Goal: Task Accomplishment & Management: Use online tool/utility

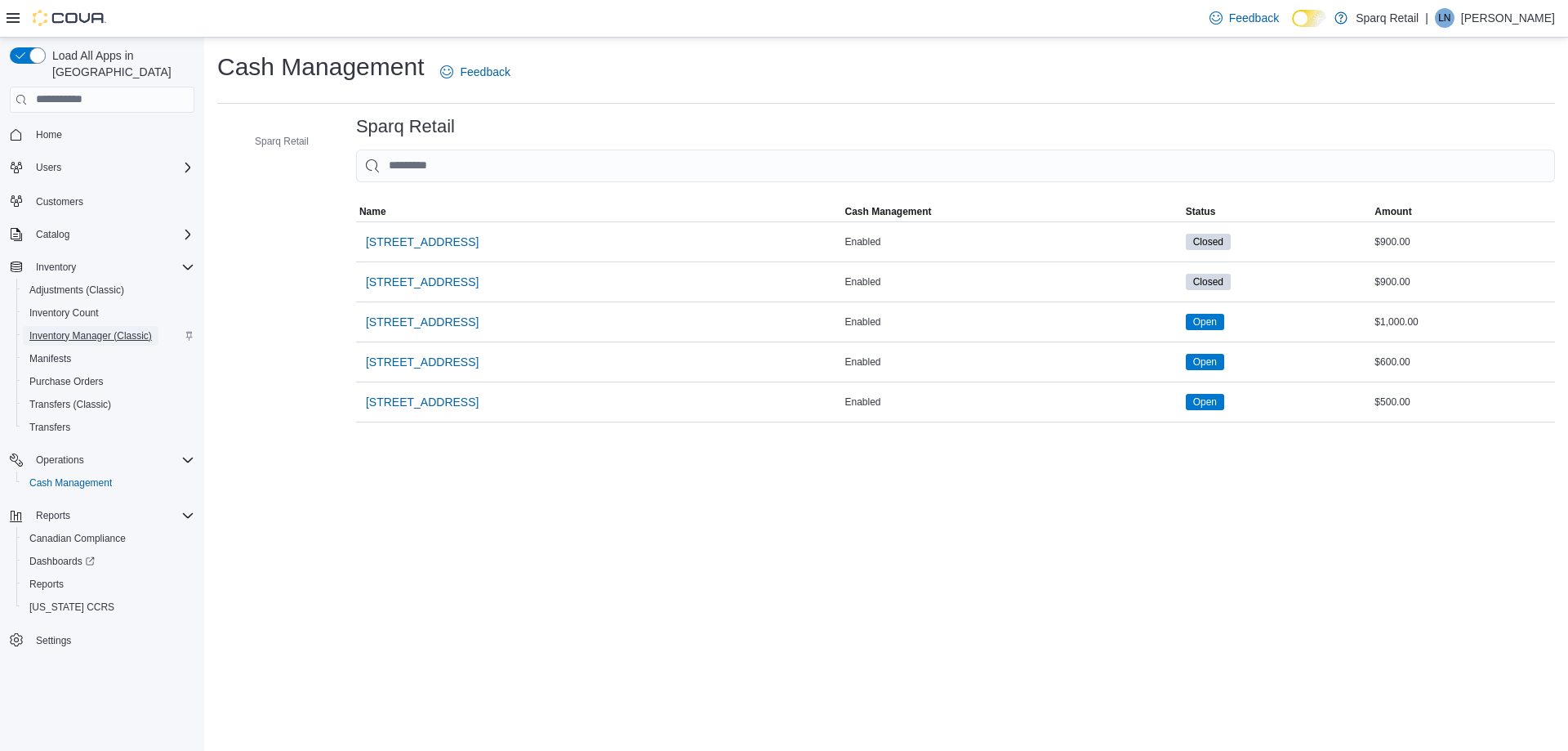
click at [68, 329] on span "Inventory Manager (Classic)" at bounding box center [90, 336] width 123 height 14
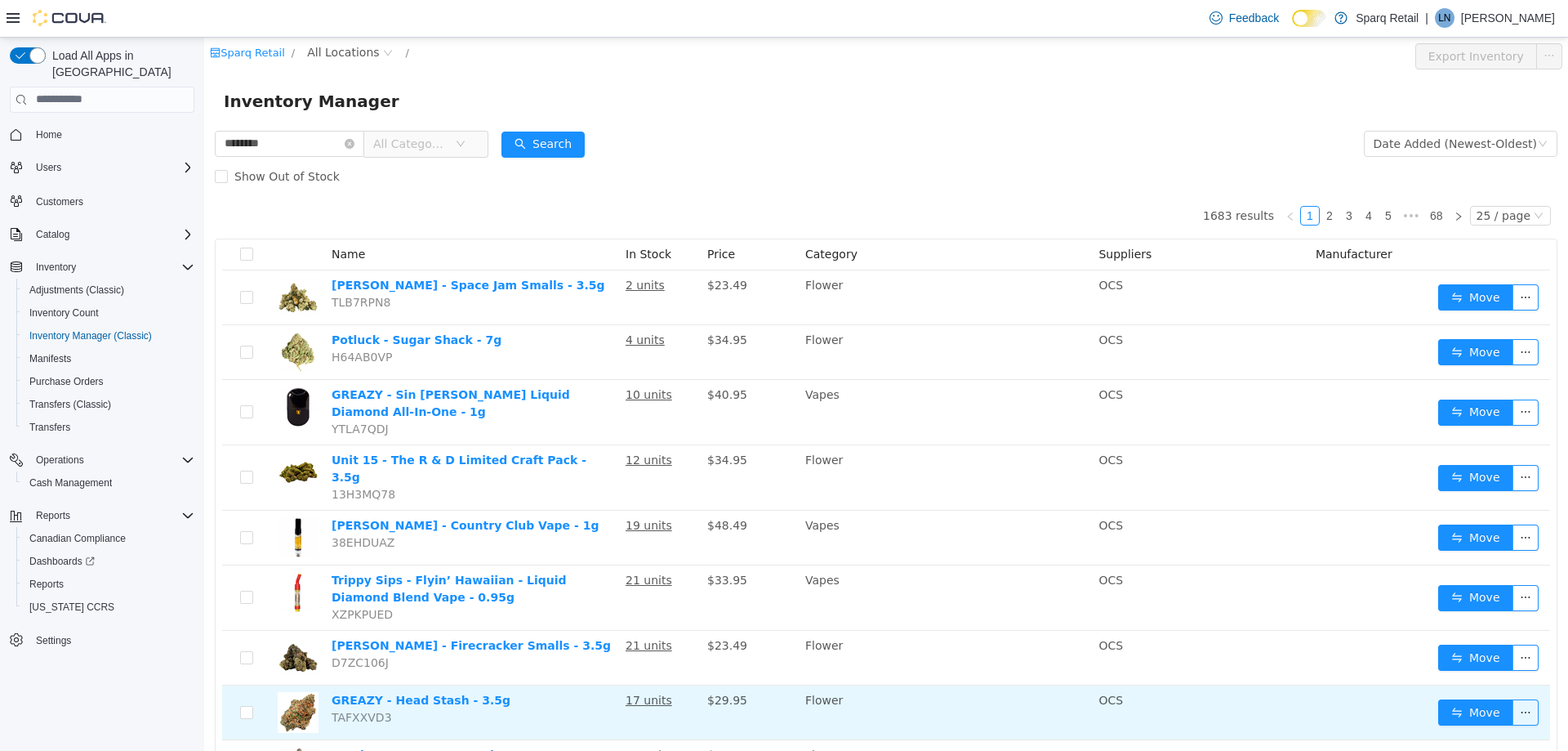
type input "********"
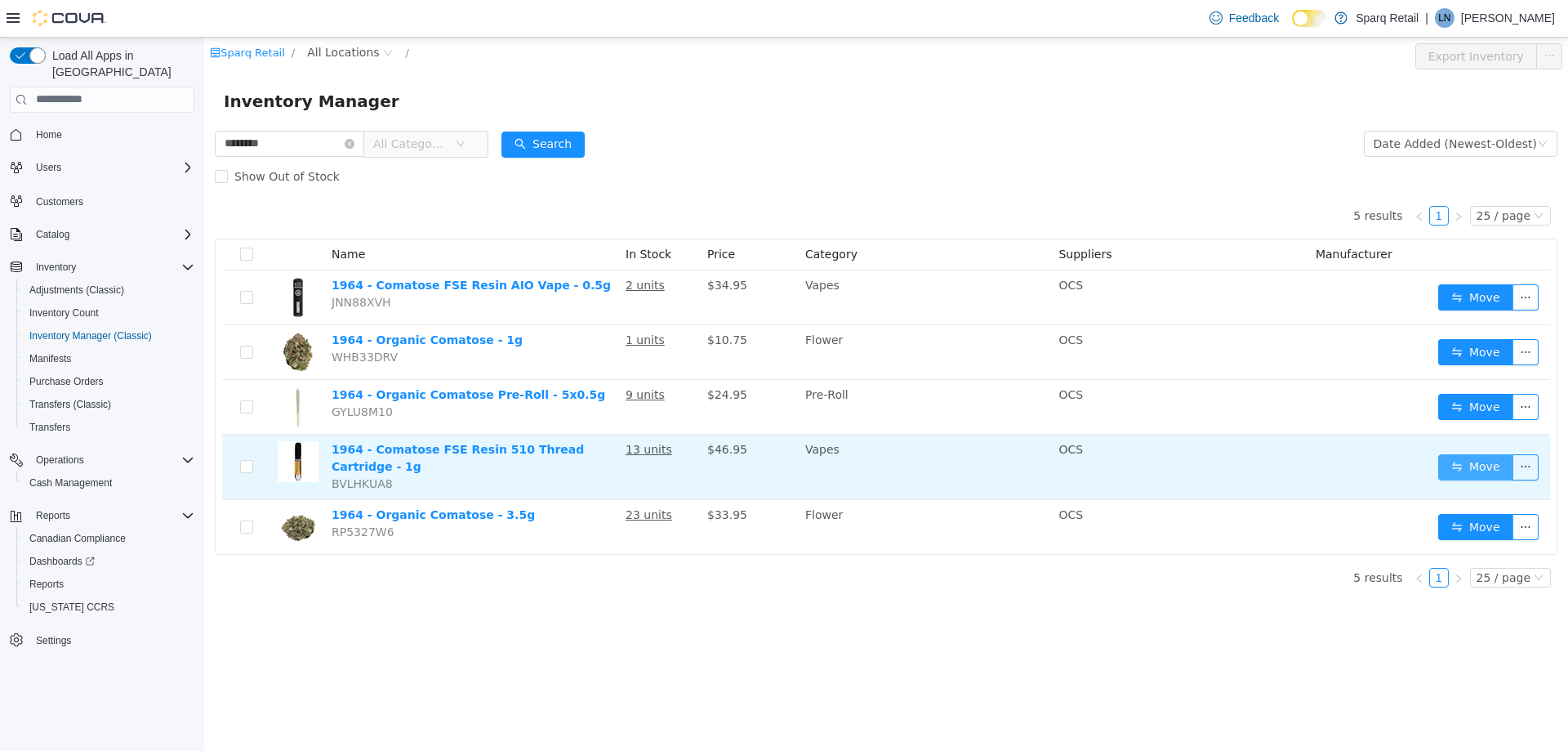
click at [1476, 464] on button "Move" at bounding box center [1476, 466] width 75 height 26
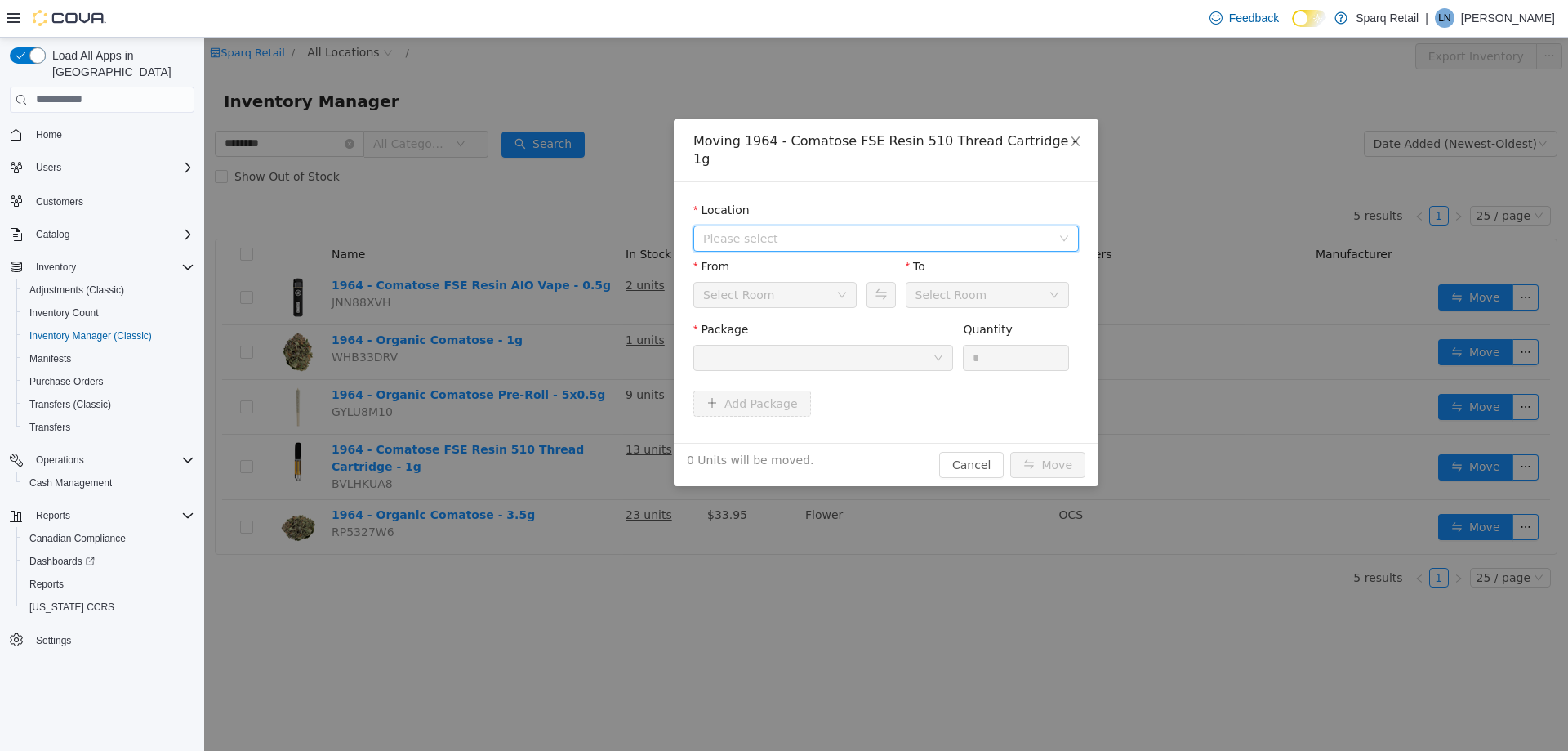
click at [768, 230] on span "Please select" at bounding box center [877, 237] width 348 height 16
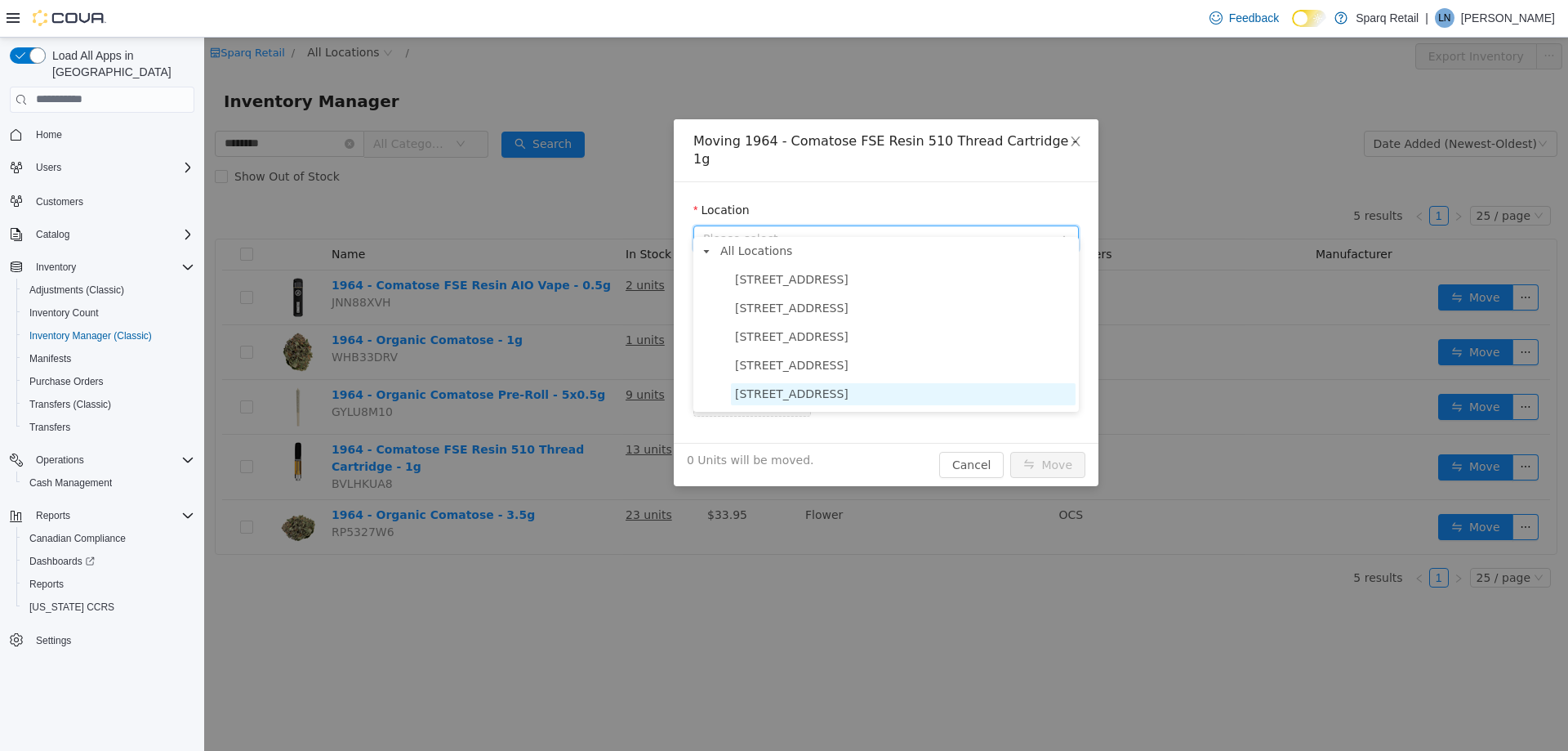
click at [779, 400] on span "[STREET_ADDRESS]" at bounding box center [792, 393] width 114 height 14
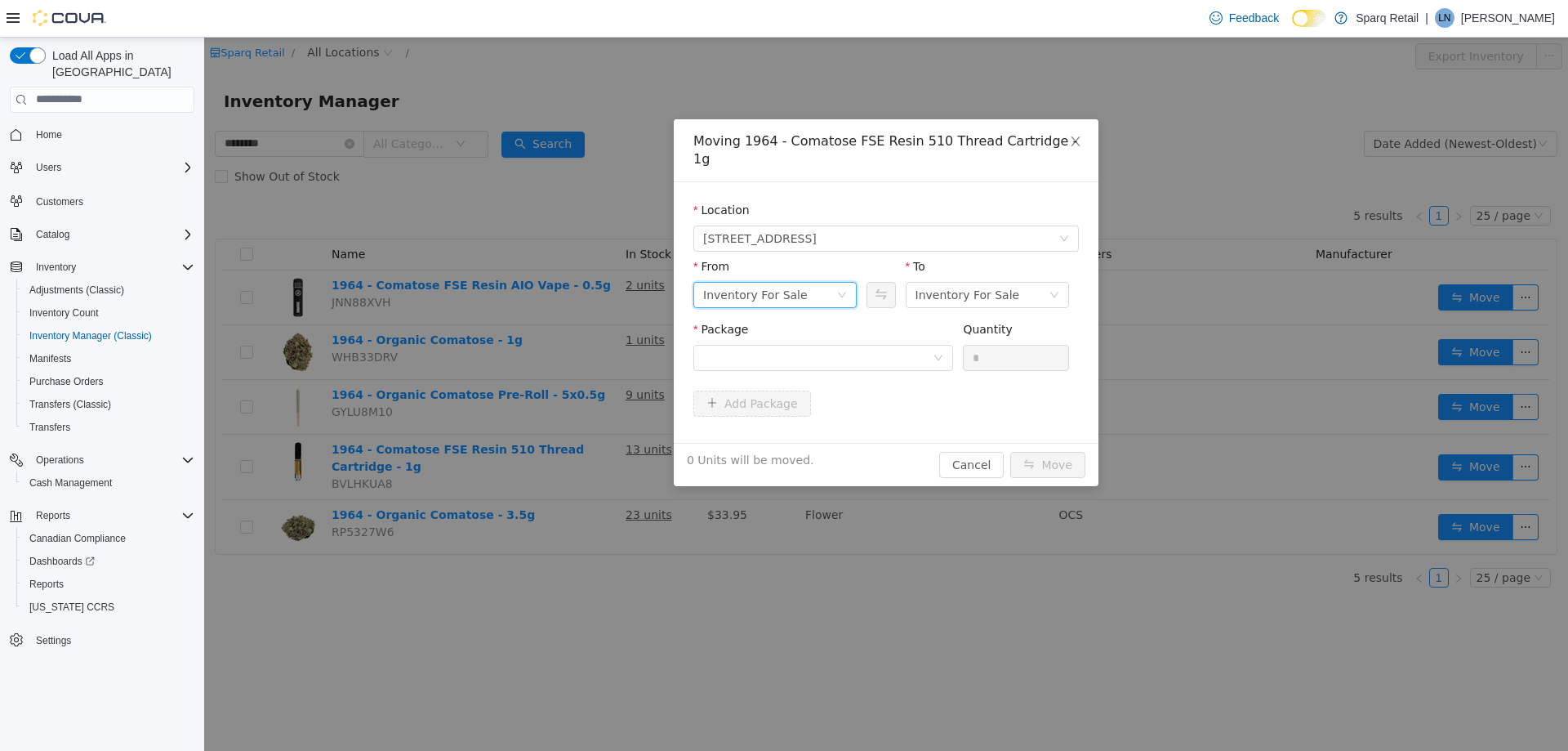
click at [793, 282] on div "Inventory For Sale" at bounding box center [756, 293] width 104 height 24
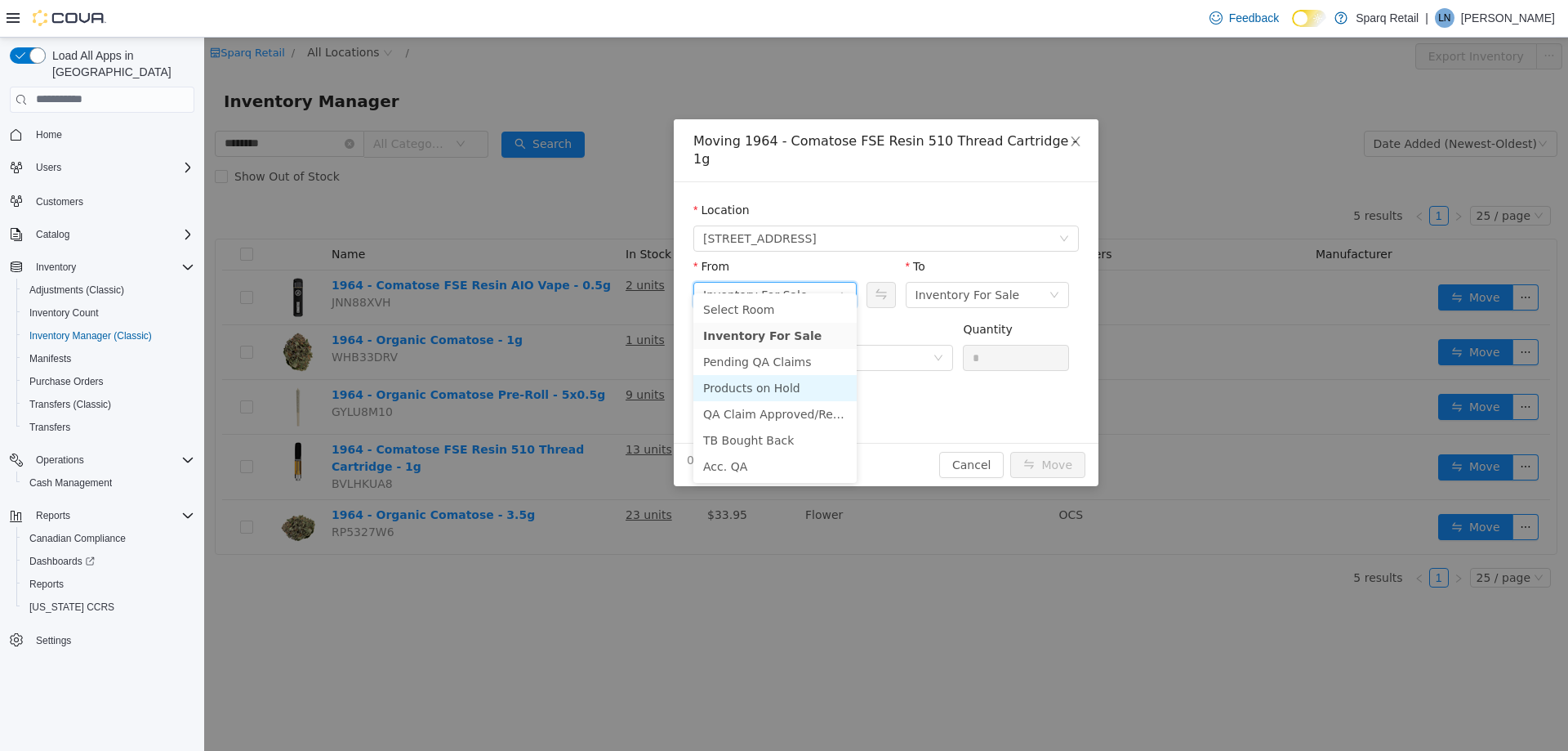
click at [817, 375] on li "Products on Hold" at bounding box center [775, 387] width 163 height 26
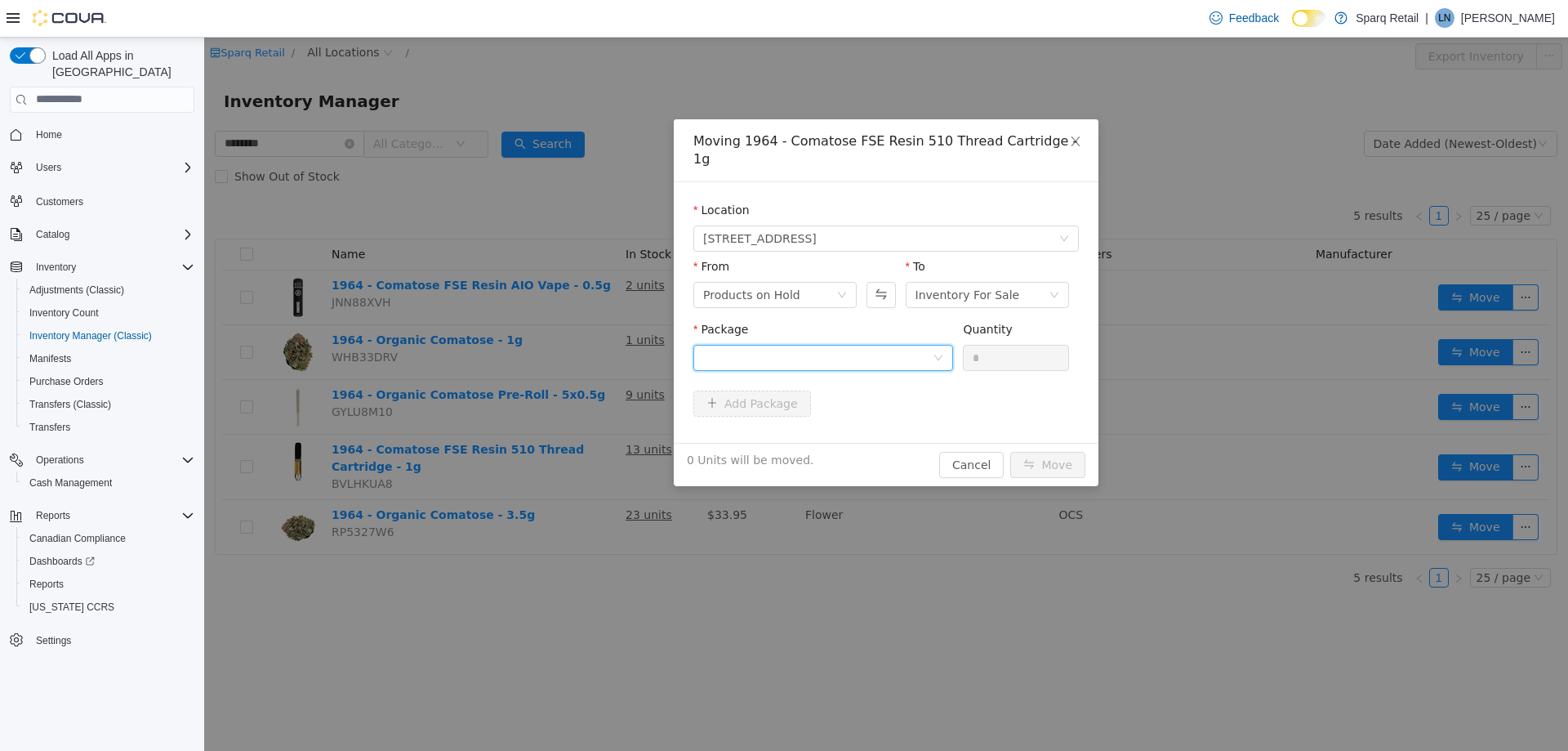
click at [810, 345] on div at bounding box center [818, 356] width 230 height 24
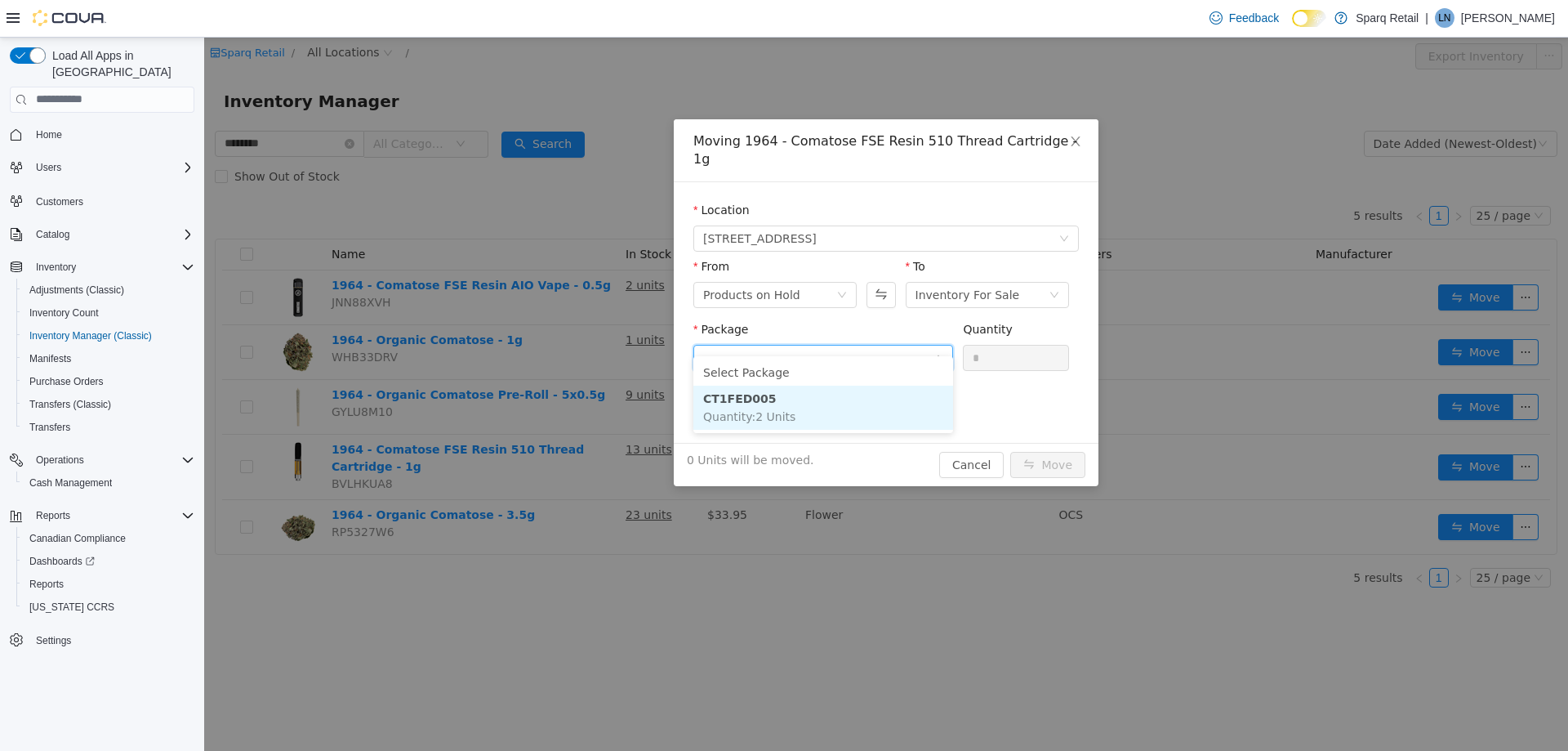
click at [783, 406] on li "CT1FED005 Quantity : 2 Units" at bounding box center [823, 407] width 260 height 44
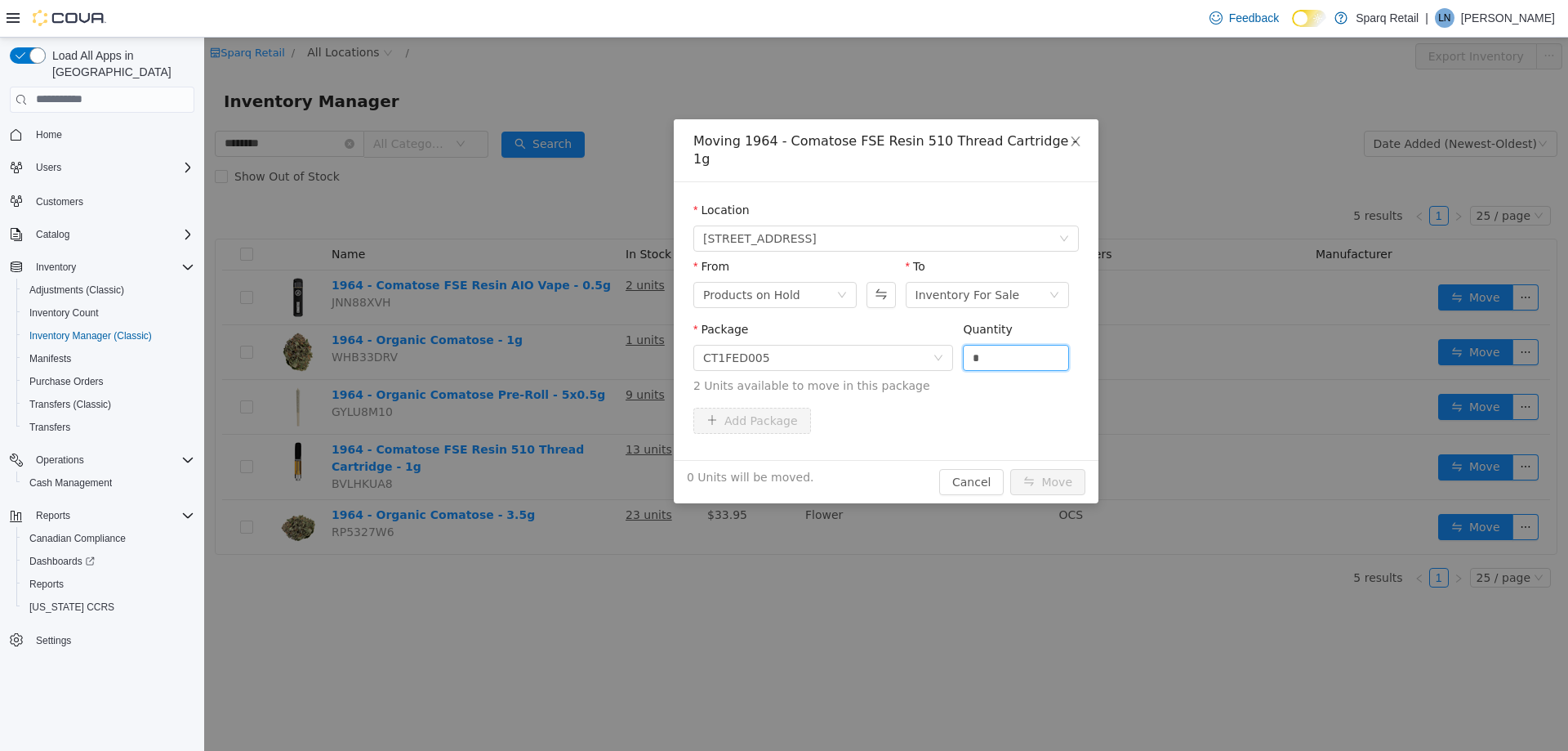
drag, startPoint x: 1032, startPoint y: 339, endPoint x: 862, endPoint y: 300, distance: 174.4
click at [867, 334] on span "Package CT1FED005 Quantity * 2 Units available to move in this package" at bounding box center [887, 358] width 386 height 71
type input "*"
click at [1047, 468] on button "Move" at bounding box center [1048, 481] width 75 height 26
